Goal: Find specific page/section: Find specific page/section

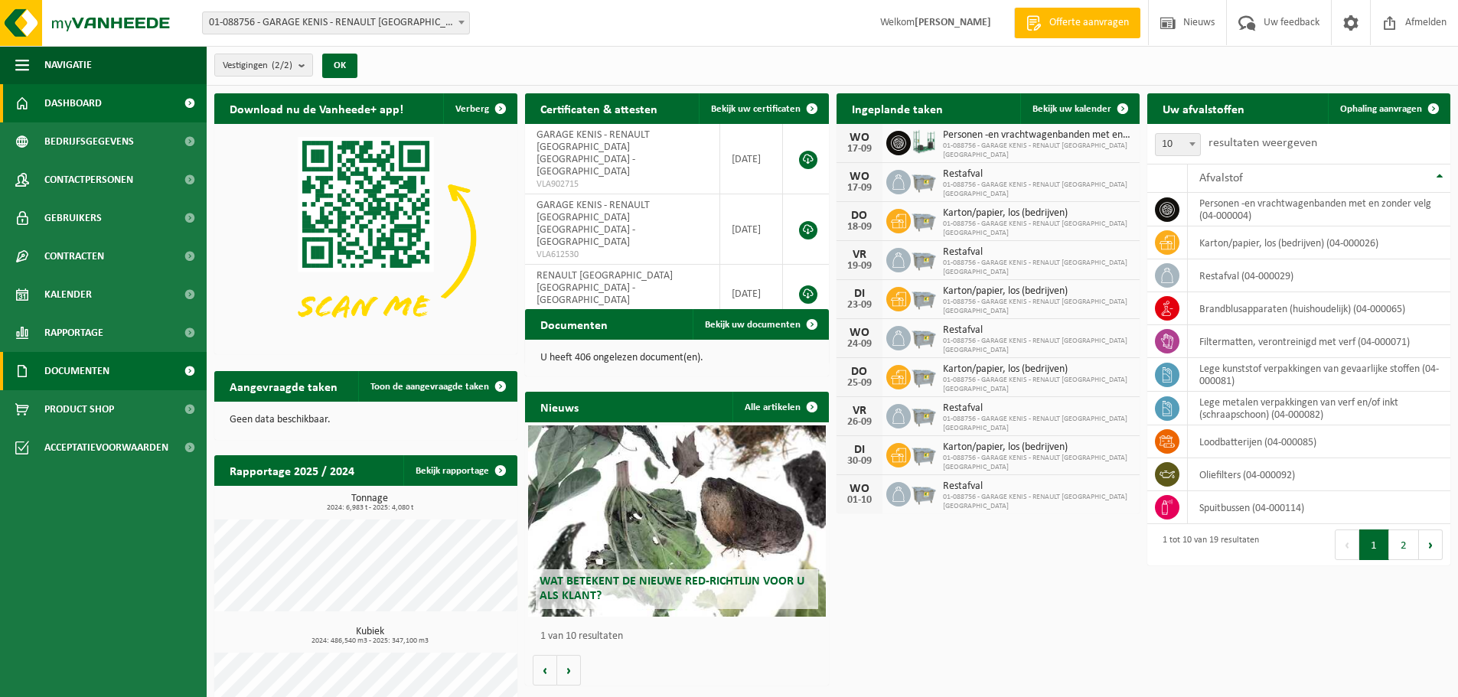
click at [95, 373] on span "Documenten" at bounding box center [76, 371] width 65 height 38
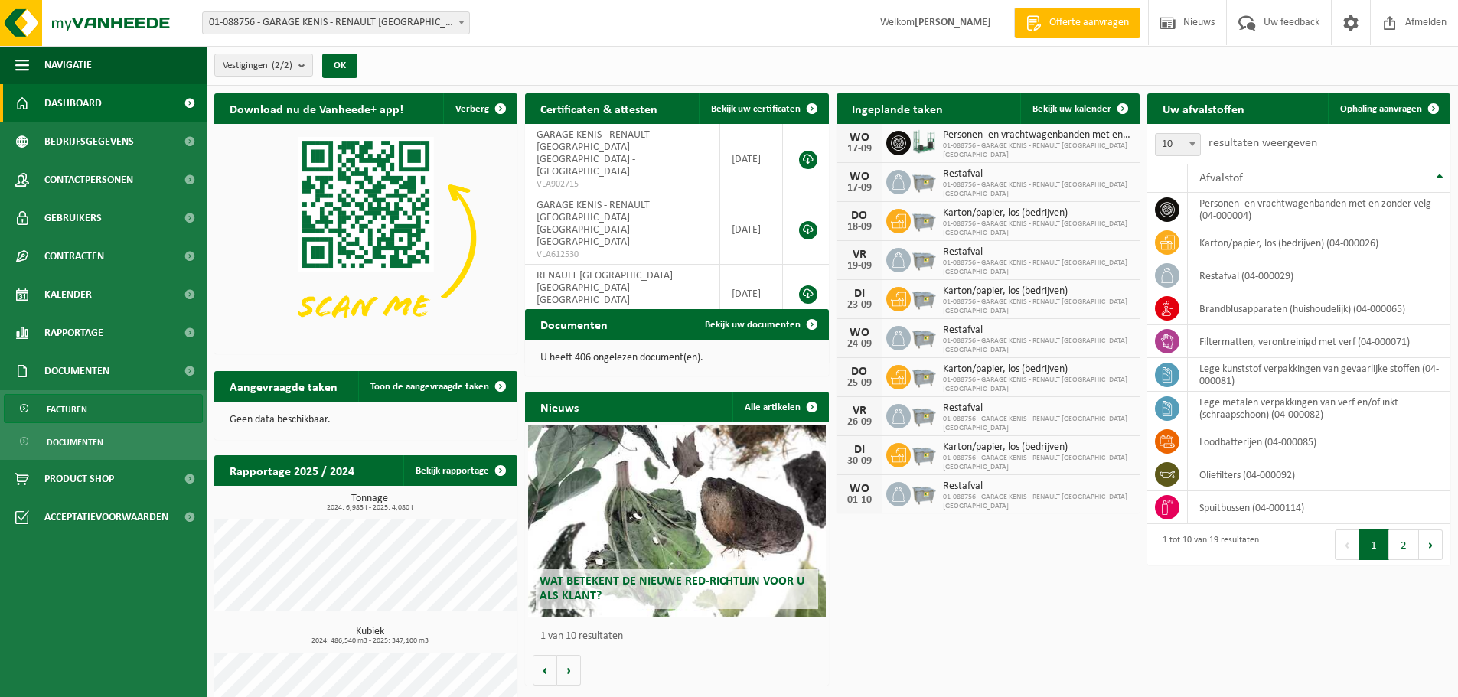
click at [126, 409] on link "Facturen" at bounding box center [103, 408] width 199 height 29
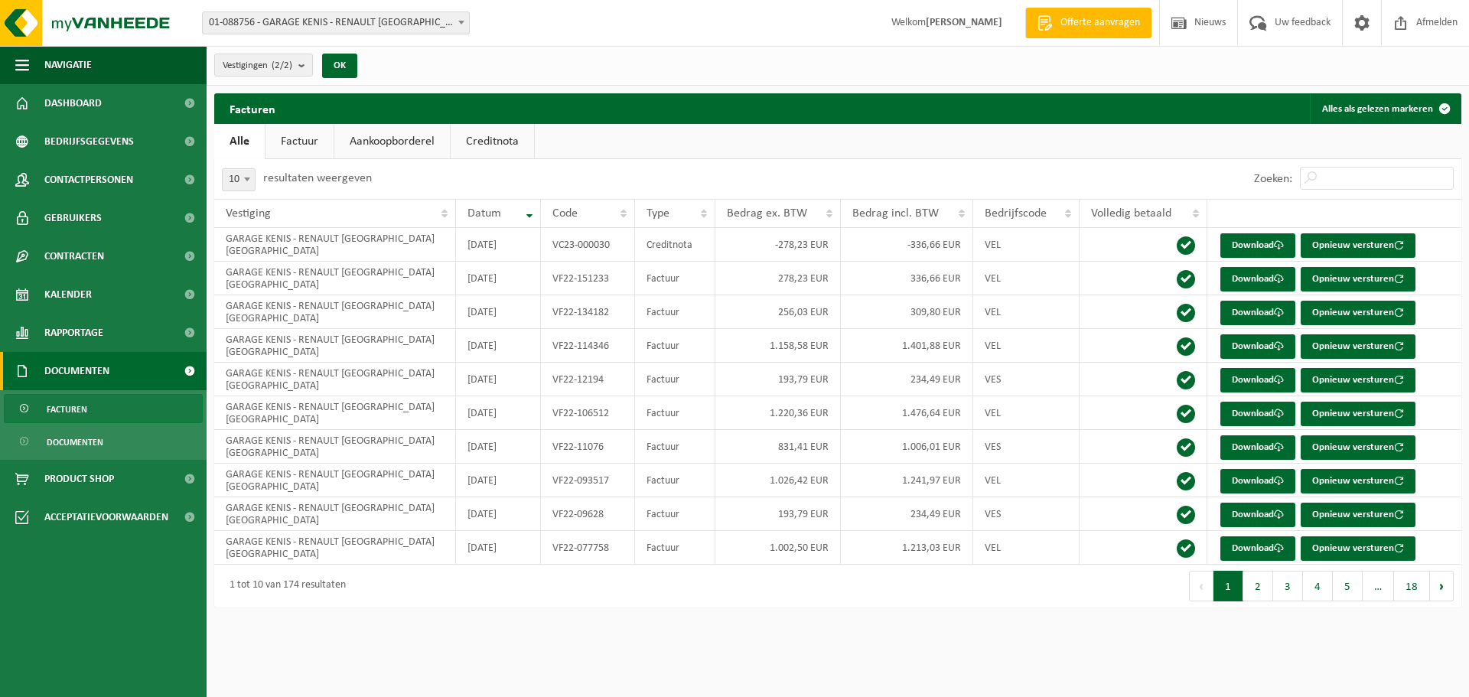
click at [291, 132] on link "Factuur" at bounding box center [300, 141] width 68 height 35
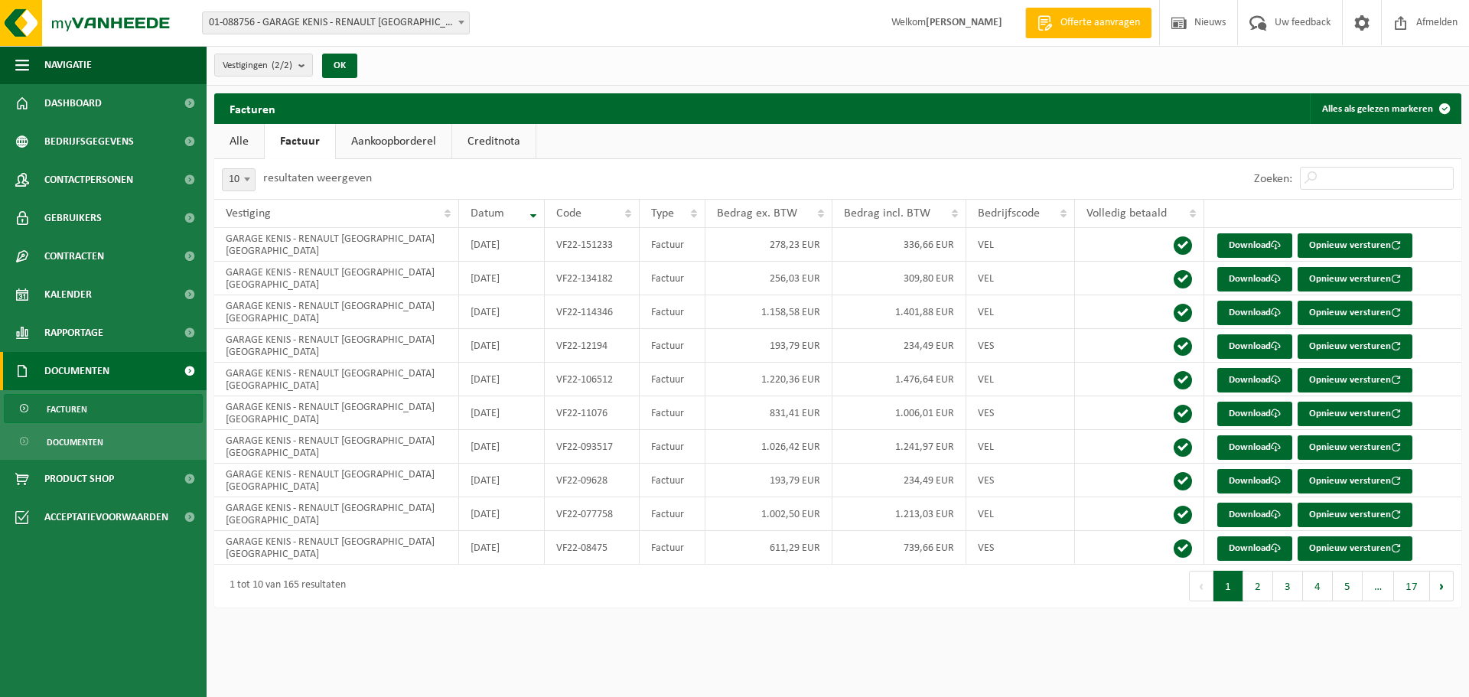
click at [399, 145] on link "Aankoopborderel" at bounding box center [394, 141] width 116 height 35
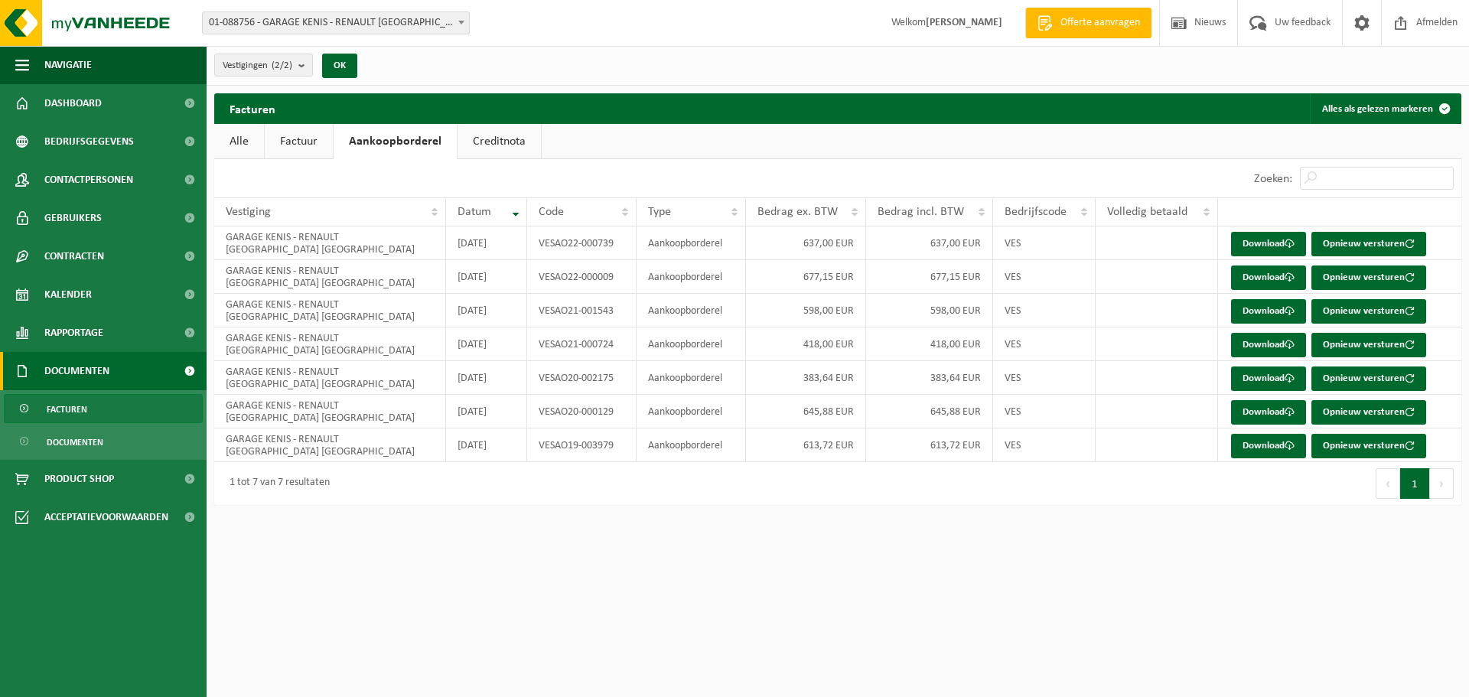
click at [498, 138] on link "Creditnota" at bounding box center [499, 141] width 83 height 35
